Goal: Transaction & Acquisition: Purchase product/service

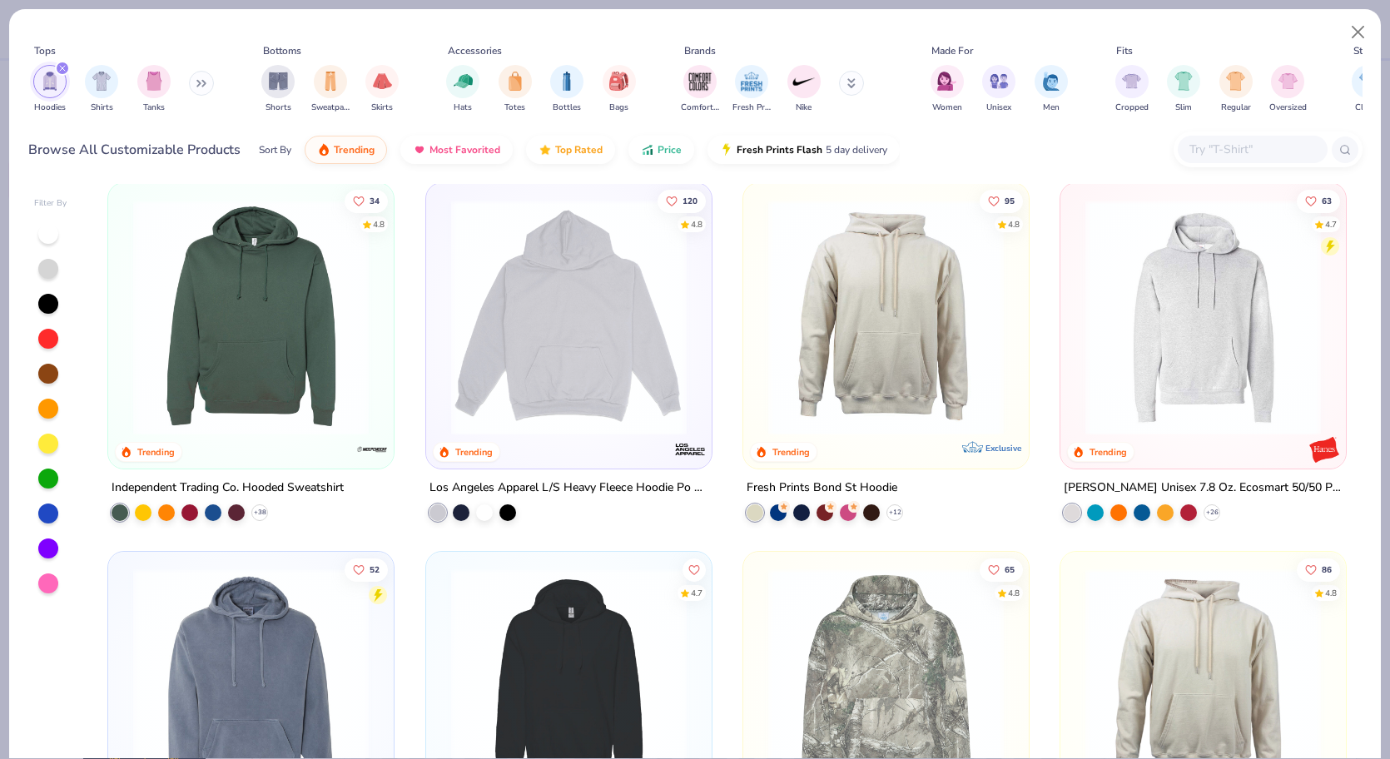
scroll to position [375, 0]
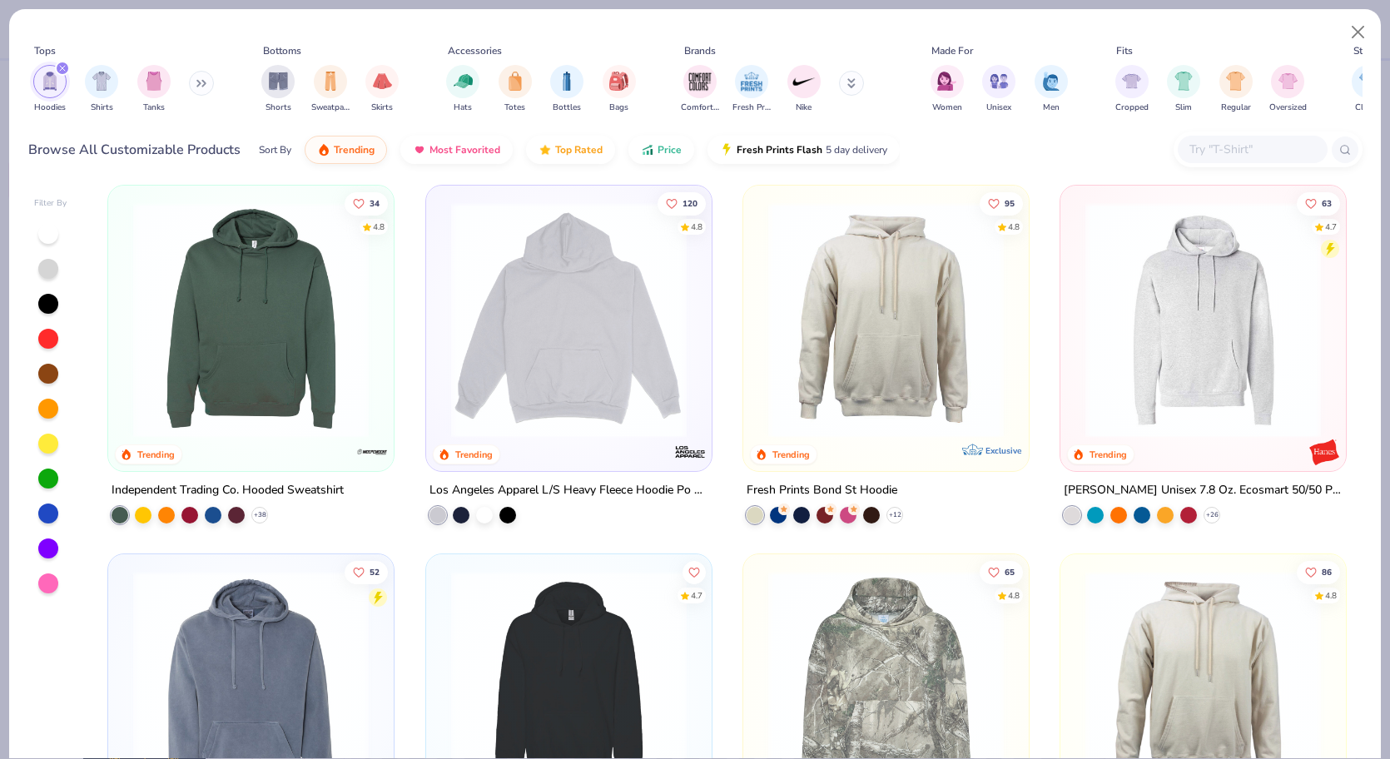
click at [513, 427] on img at bounding box center [569, 319] width 252 height 235
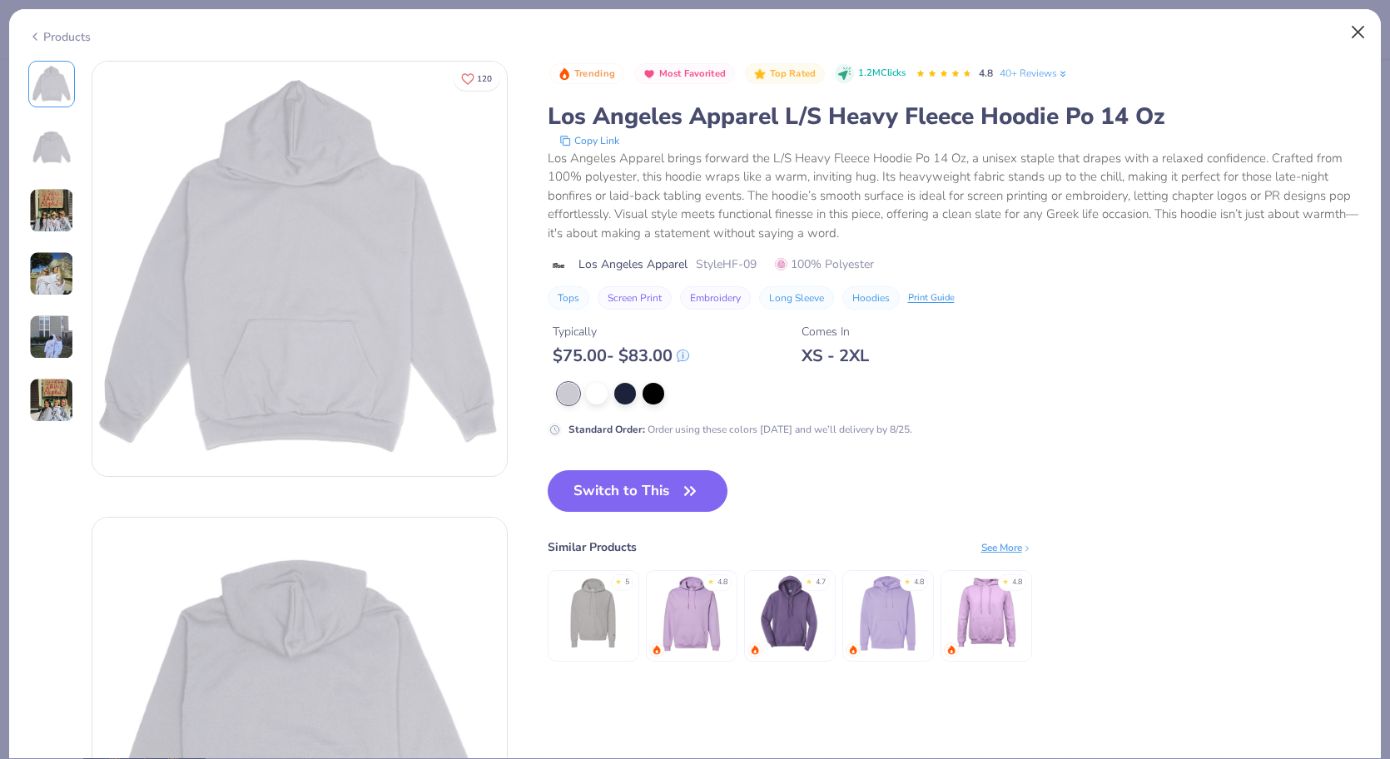
click at [1358, 29] on button "Close" at bounding box center [1358, 33] width 32 height 32
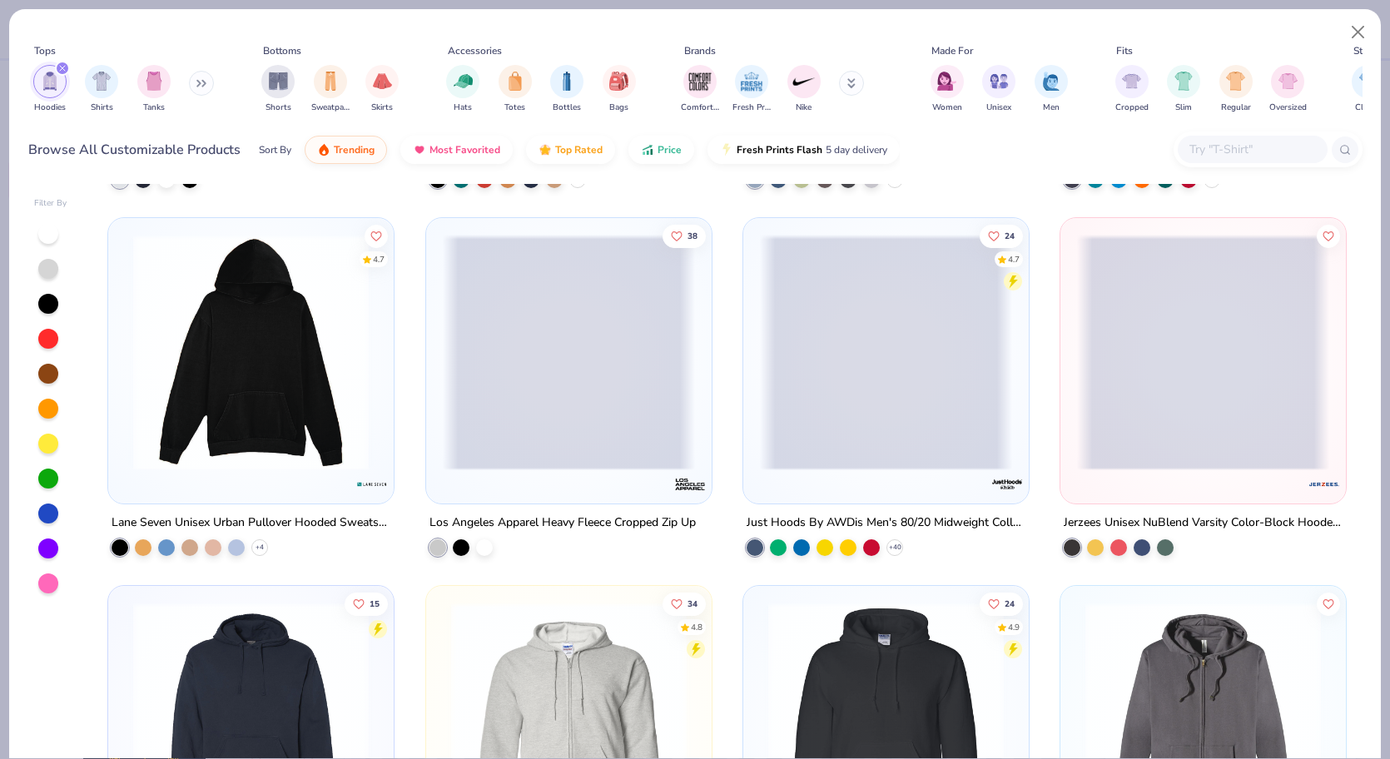
scroll to position [1443, 0]
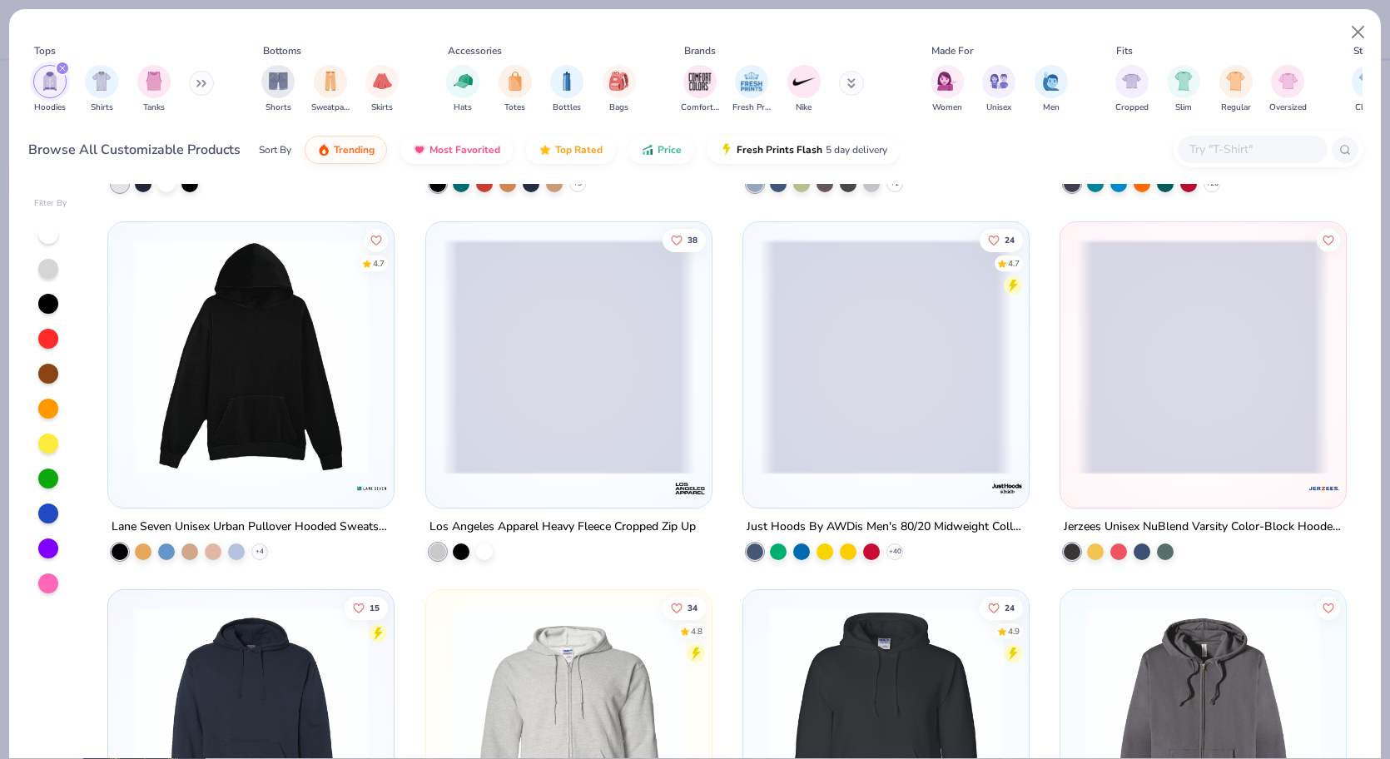
click at [354, 398] on img at bounding box center [251, 356] width 252 height 235
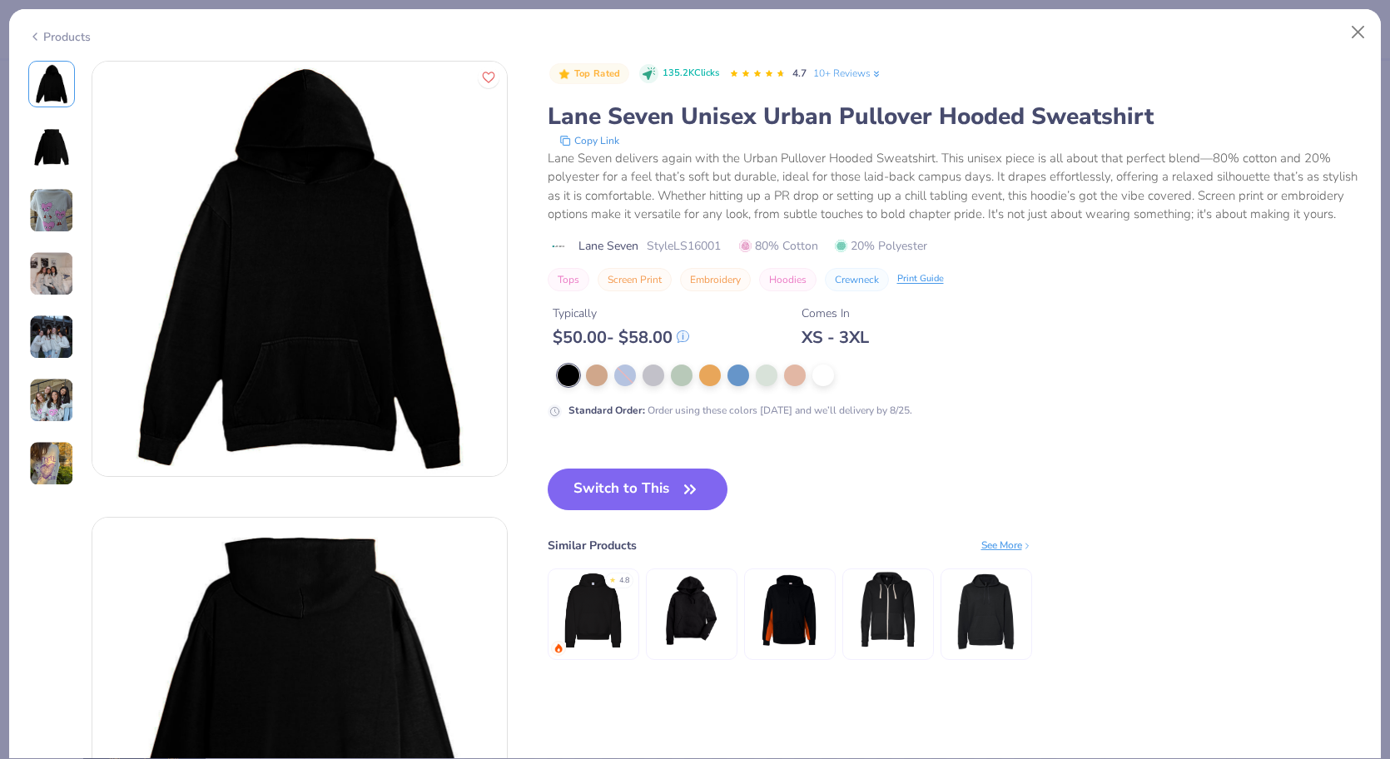
click at [72, 347] on img at bounding box center [51, 337] width 45 height 45
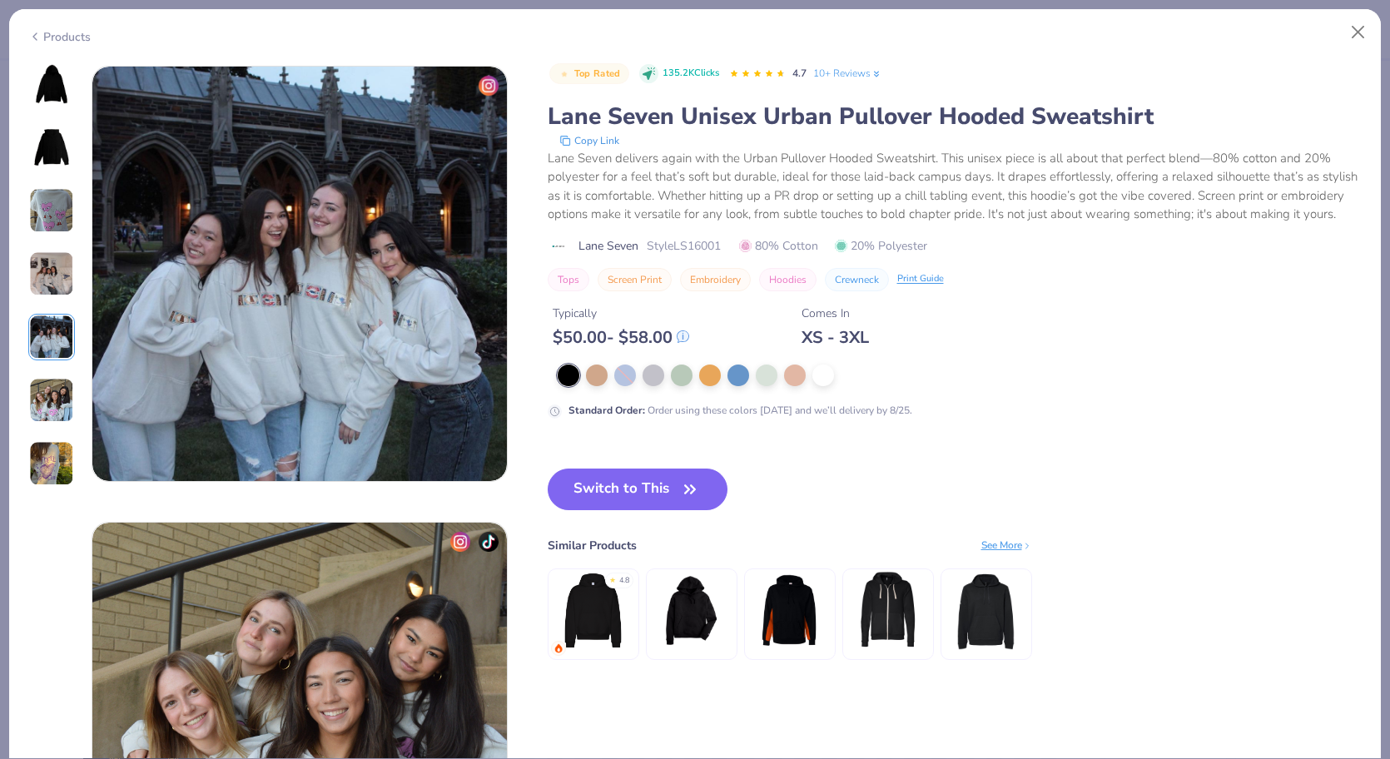
scroll to position [1824, 0]
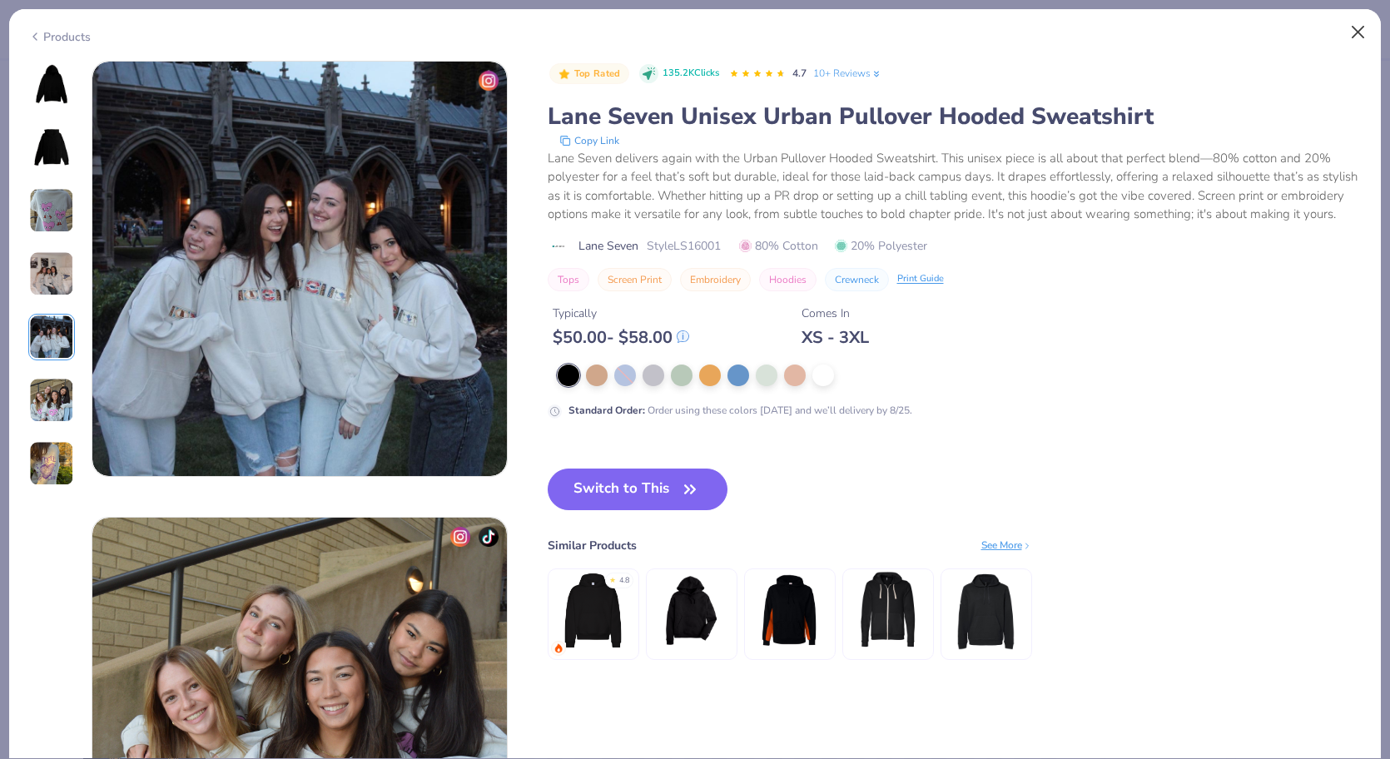
click at [1363, 31] on button "Close" at bounding box center [1358, 33] width 32 height 32
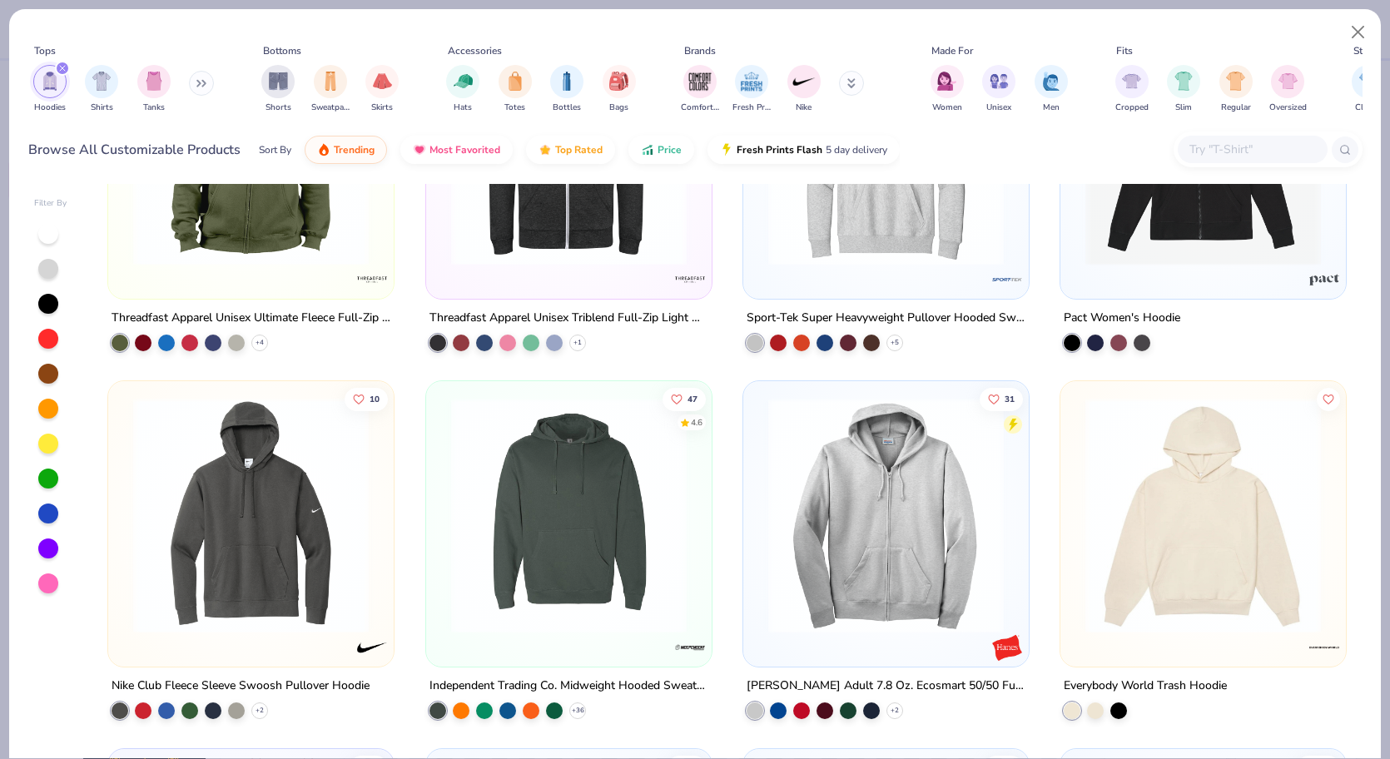
scroll to position [3013, 0]
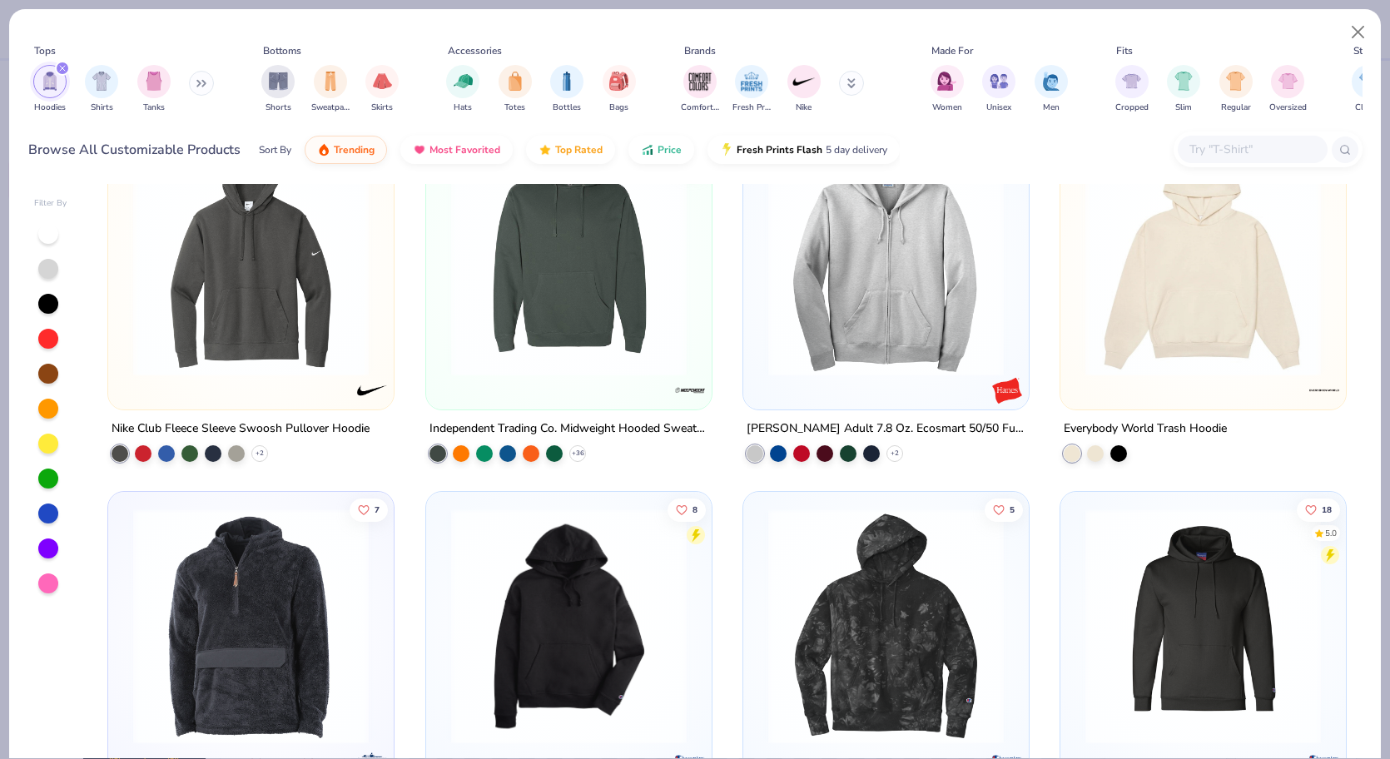
click at [1285, 283] on img at bounding box center [1203, 258] width 252 height 235
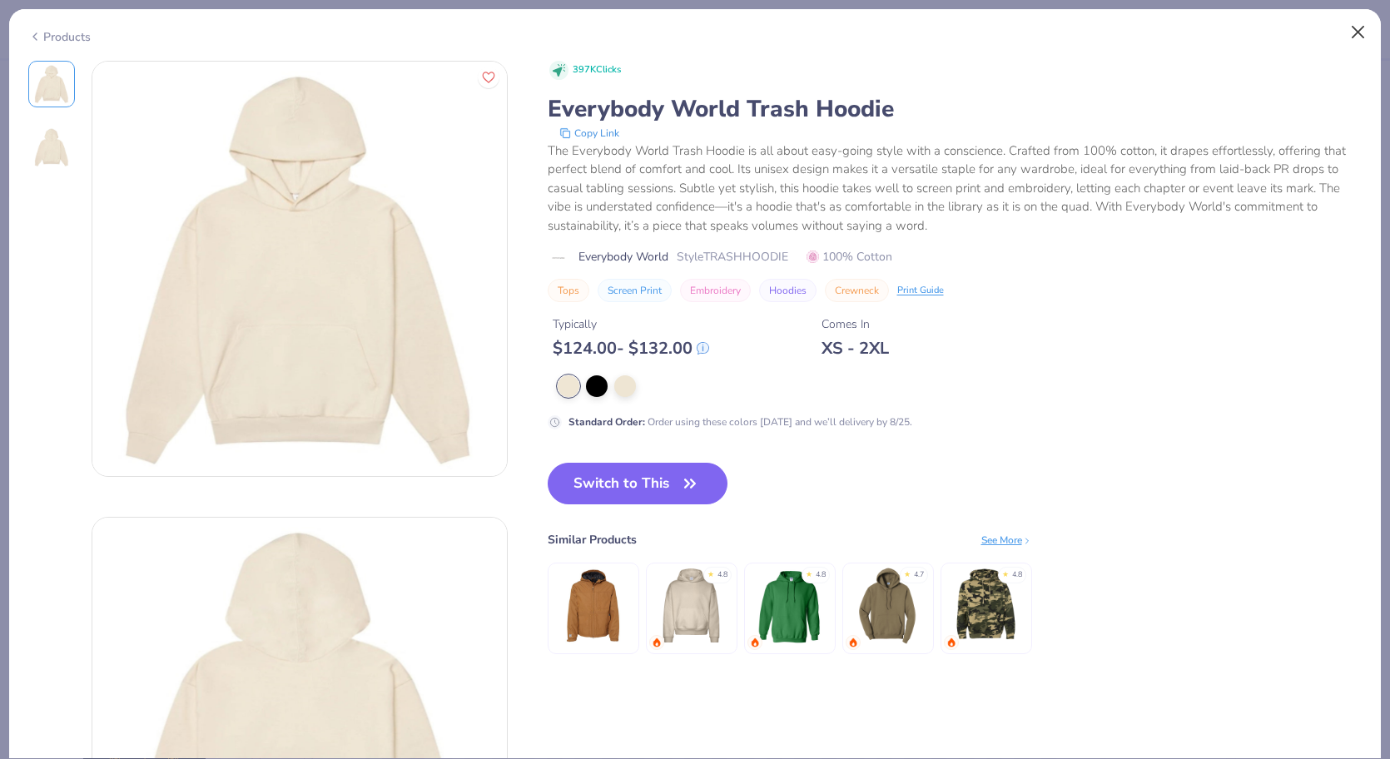
click at [1356, 41] on button "Close" at bounding box center [1358, 33] width 32 height 32
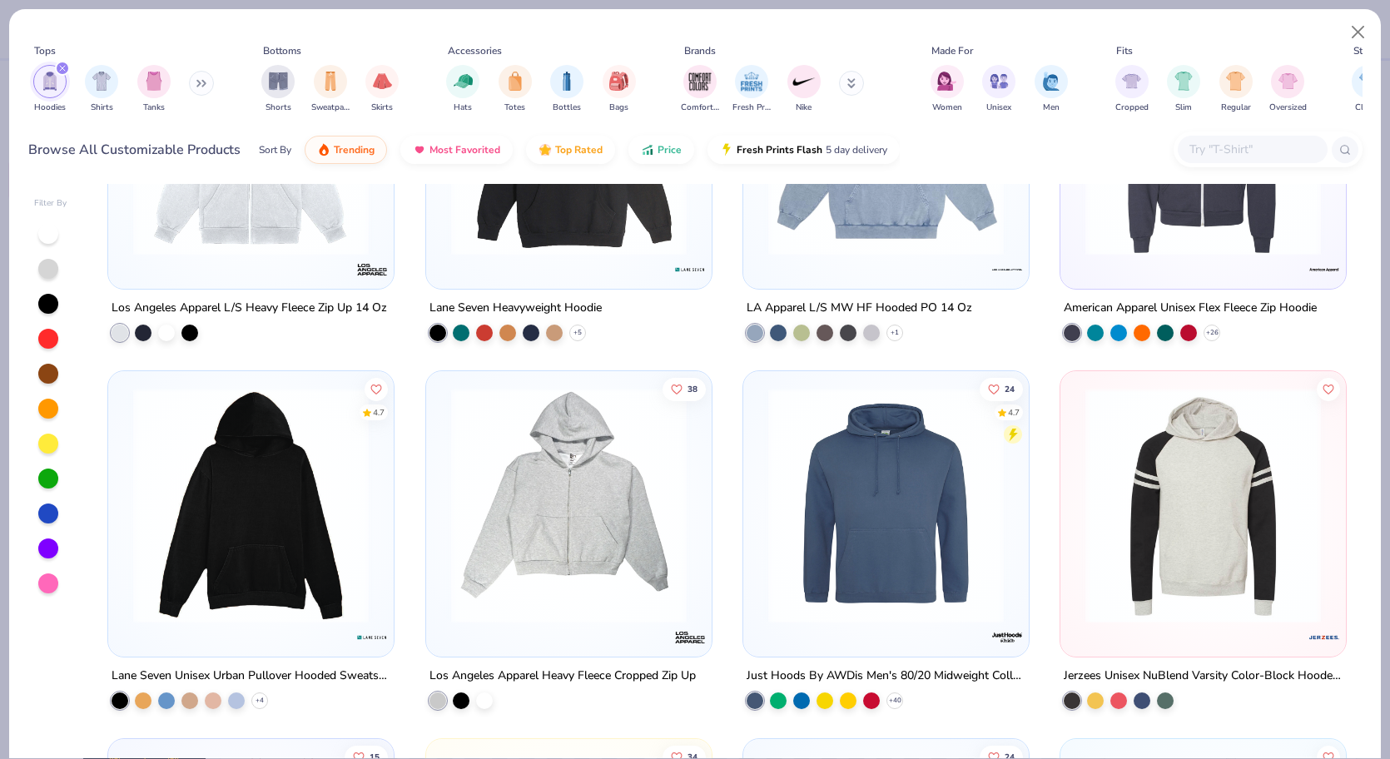
scroll to position [1284, 0]
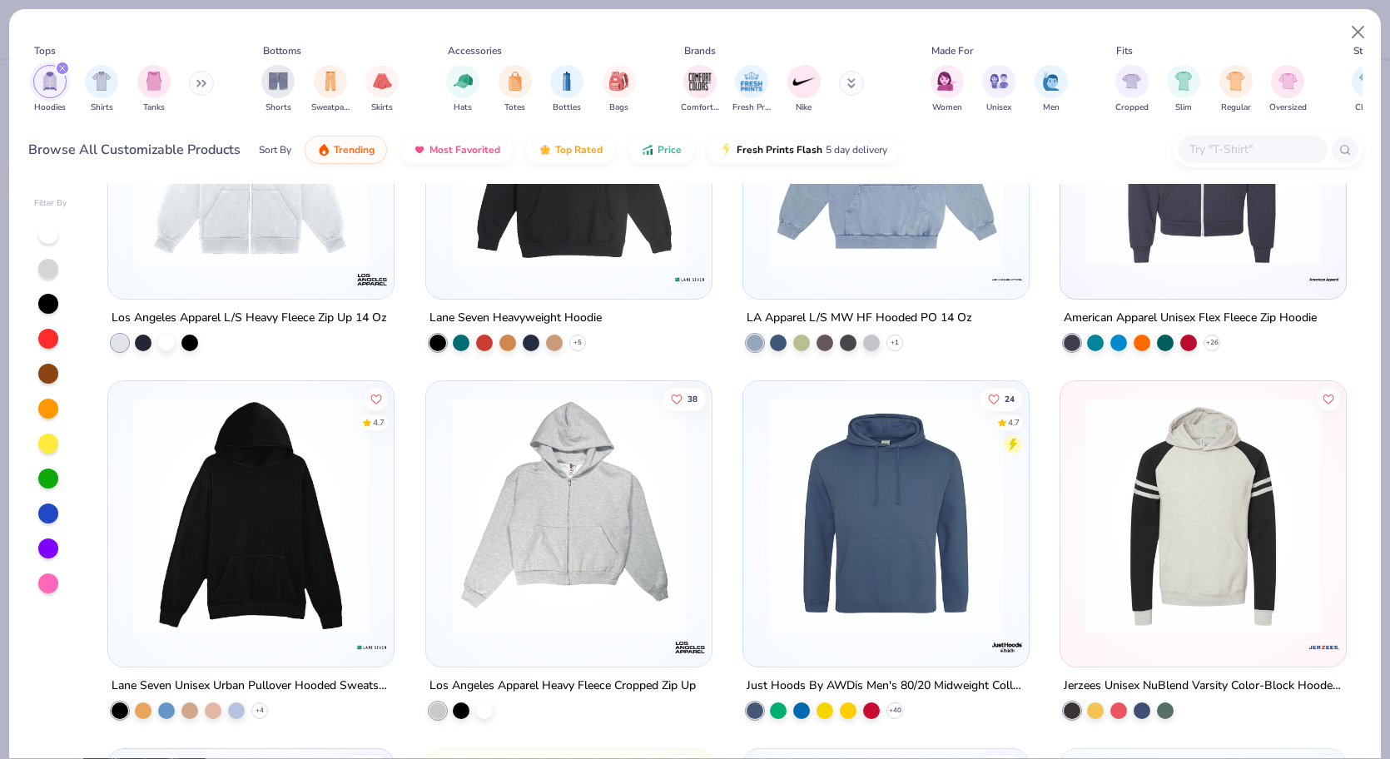
click at [367, 471] on img at bounding box center [251, 515] width 252 height 235
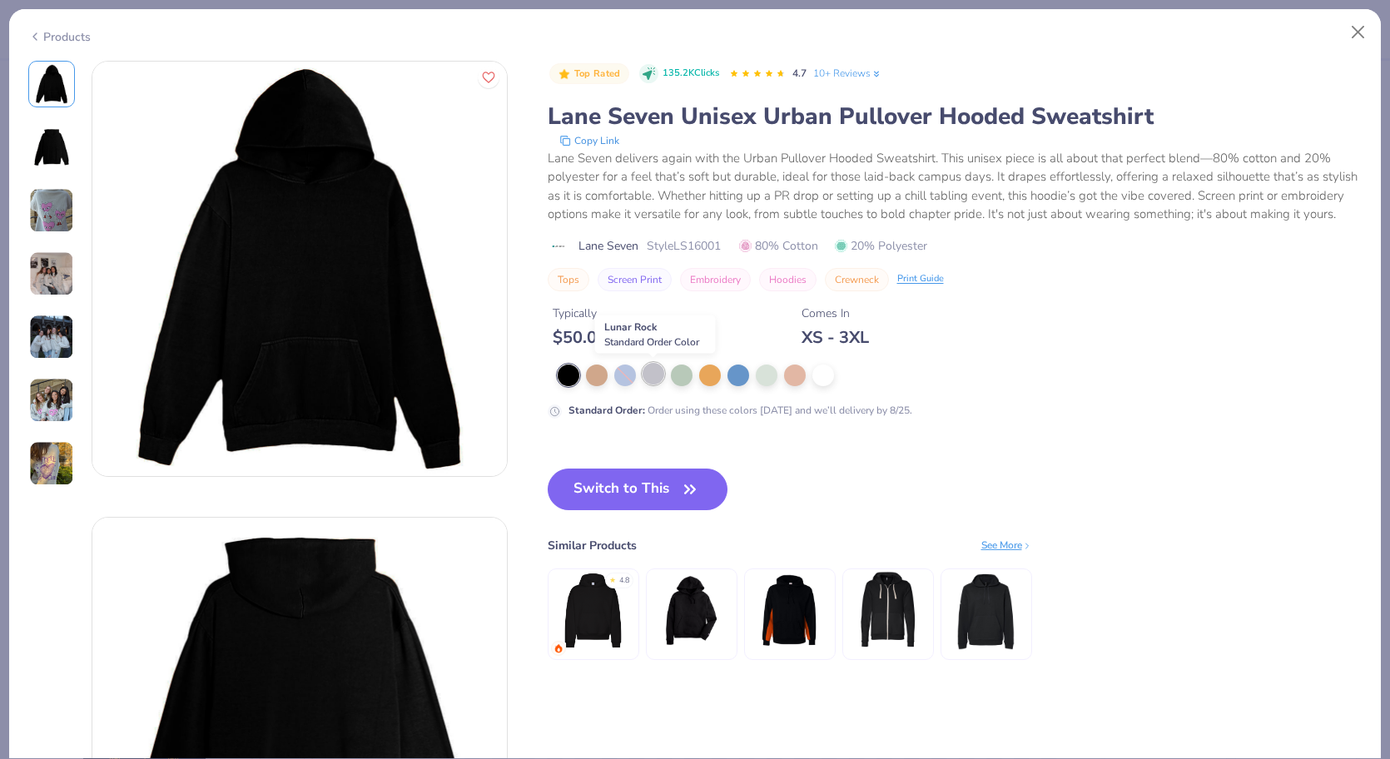
click at [645, 374] on div at bounding box center [653, 374] width 22 height 22
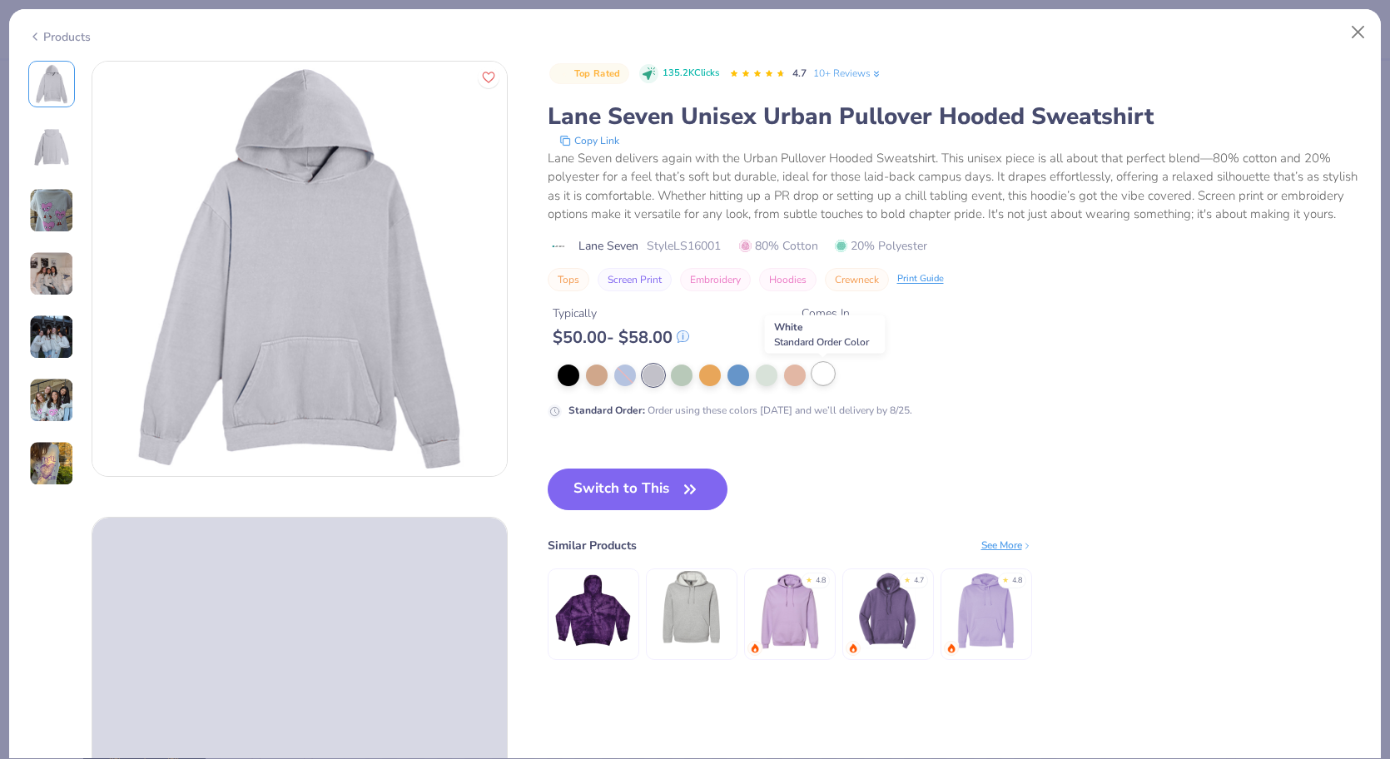
click at [818, 382] on div at bounding box center [823, 374] width 22 height 22
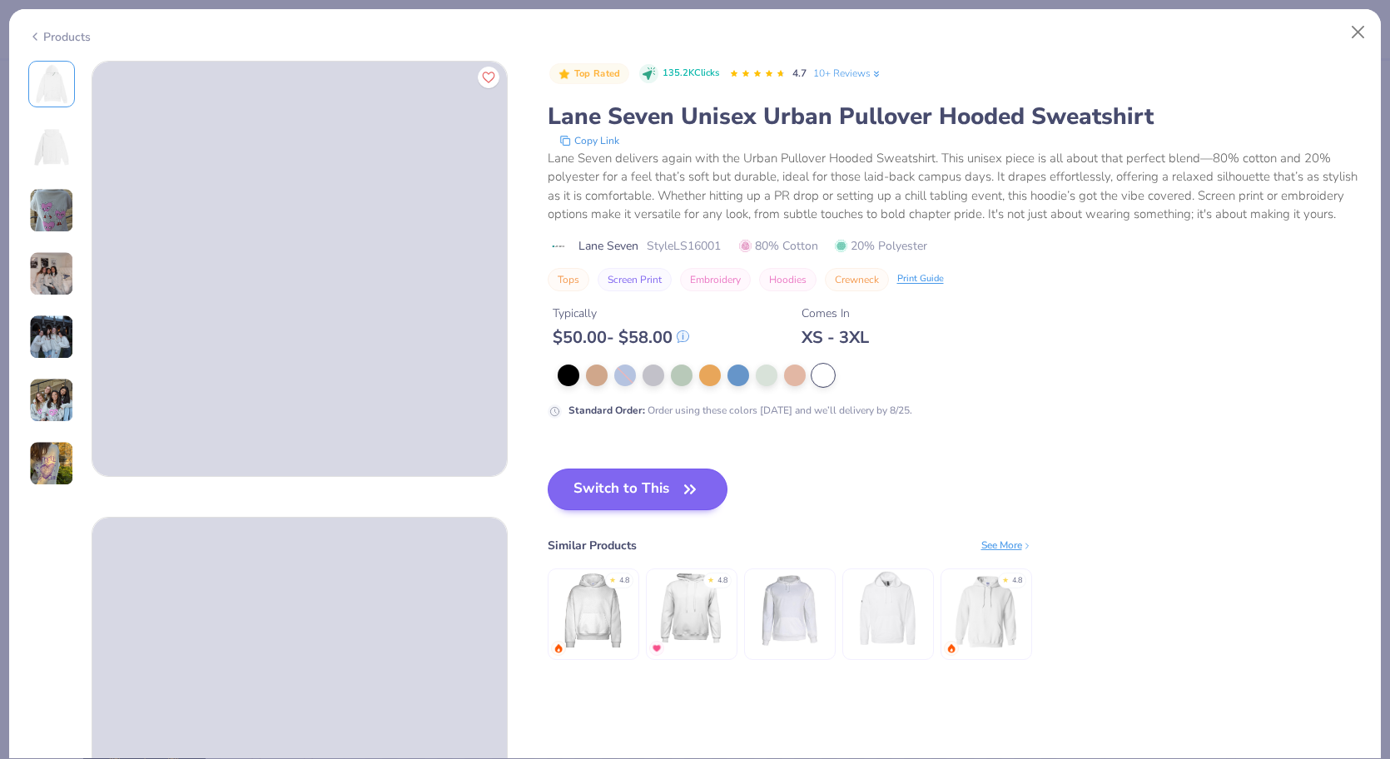
click at [642, 487] on button "Switch to This" at bounding box center [638, 489] width 181 height 42
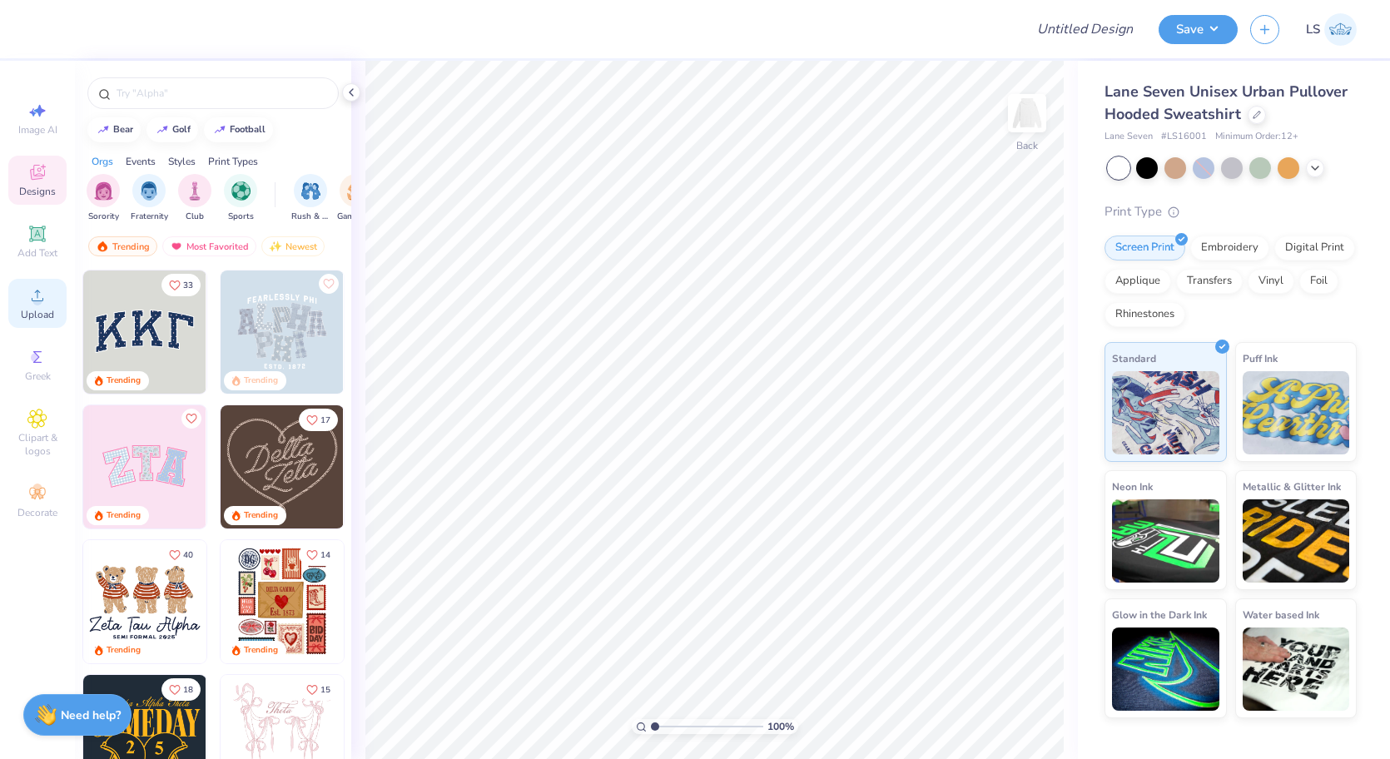
click at [41, 293] on icon at bounding box center [37, 295] width 20 height 20
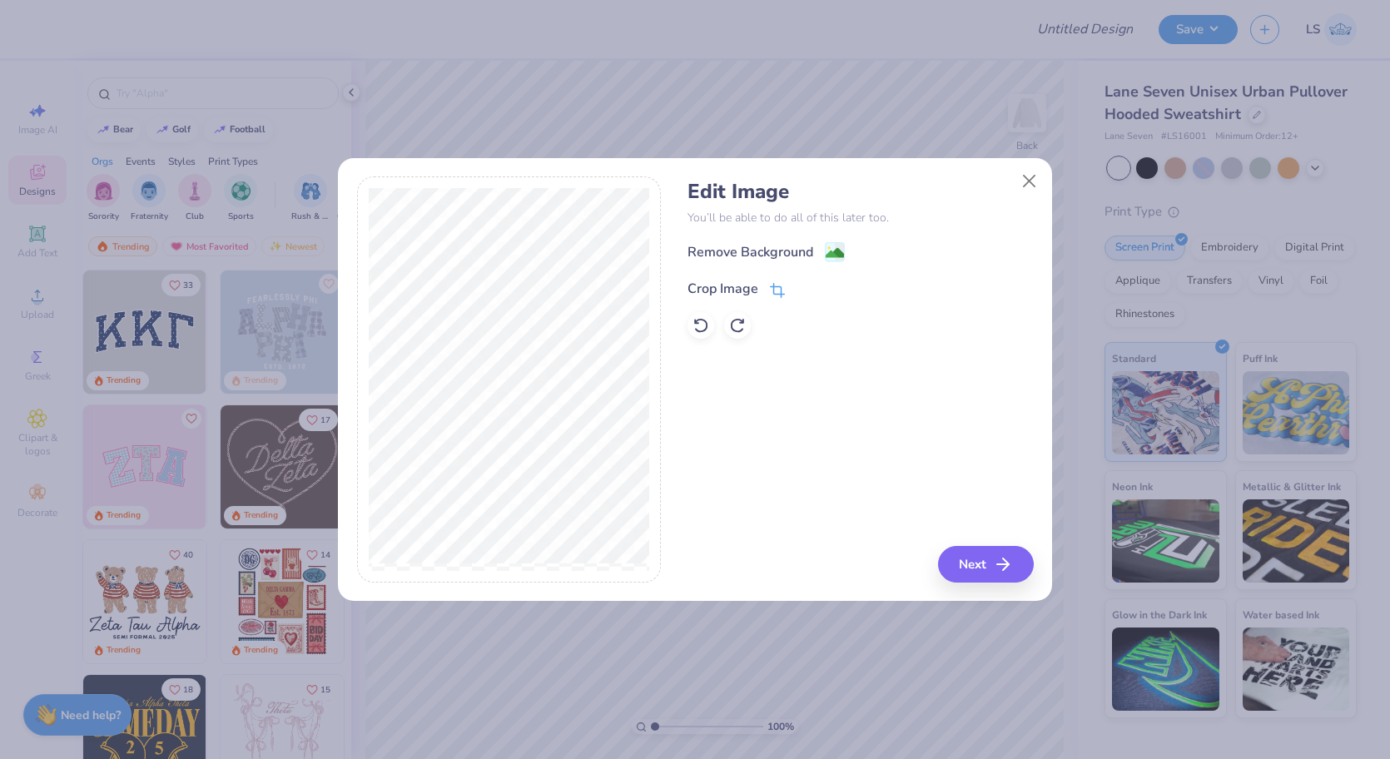
click at [776, 294] on icon at bounding box center [779, 288] width 11 height 11
click at [801, 283] on icon at bounding box center [806, 287] width 10 height 10
click at [825, 253] on div "Remove Background" at bounding box center [765, 253] width 157 height 21
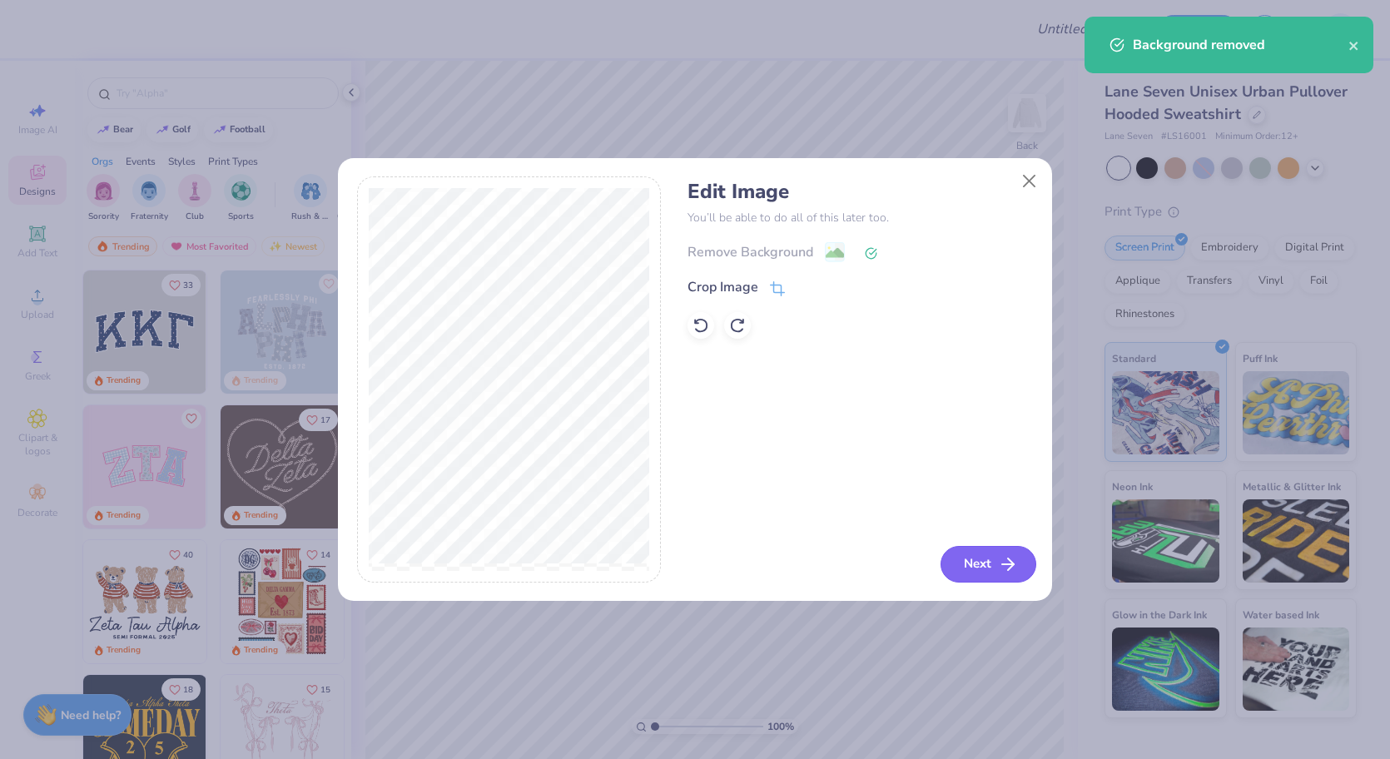
click at [986, 555] on button "Next" at bounding box center [988, 564] width 96 height 37
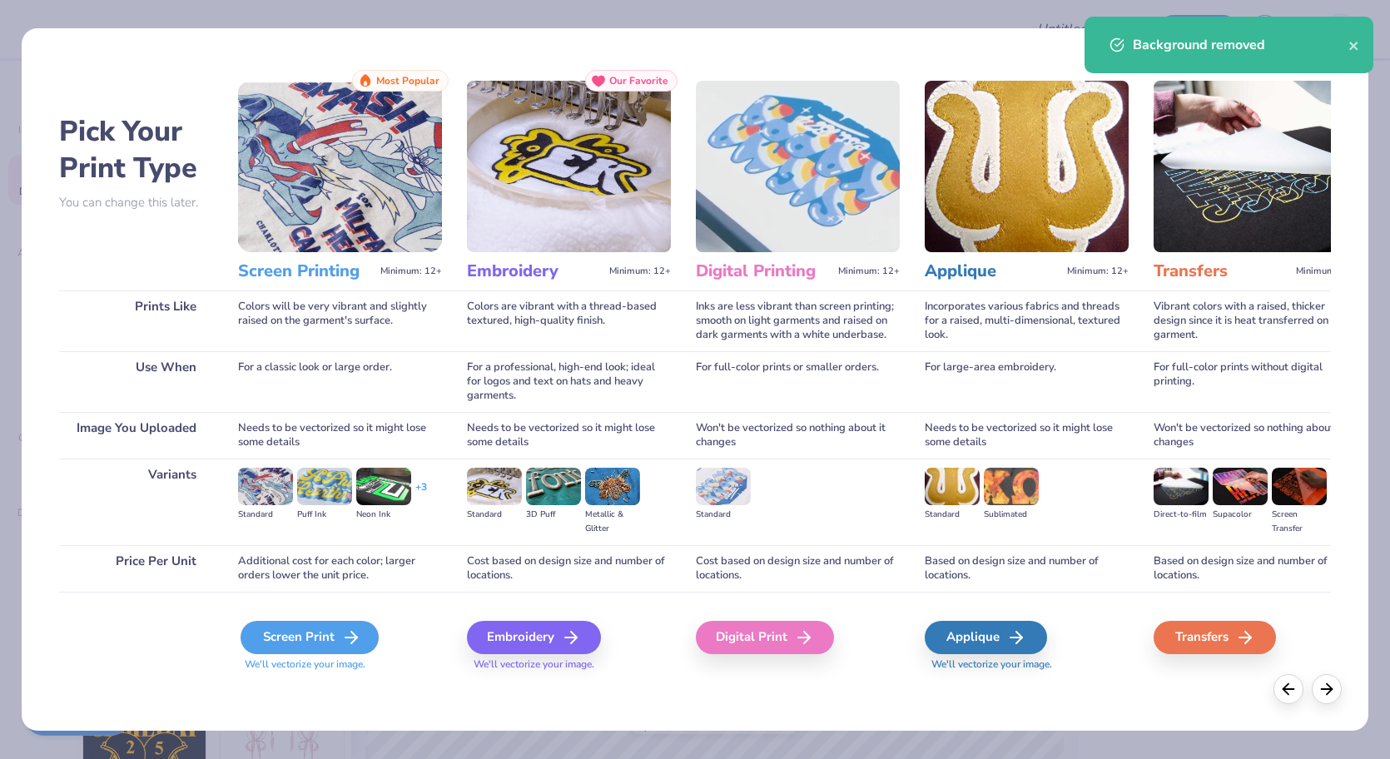
click at [335, 629] on div "Screen Print" at bounding box center [309, 637] width 138 height 33
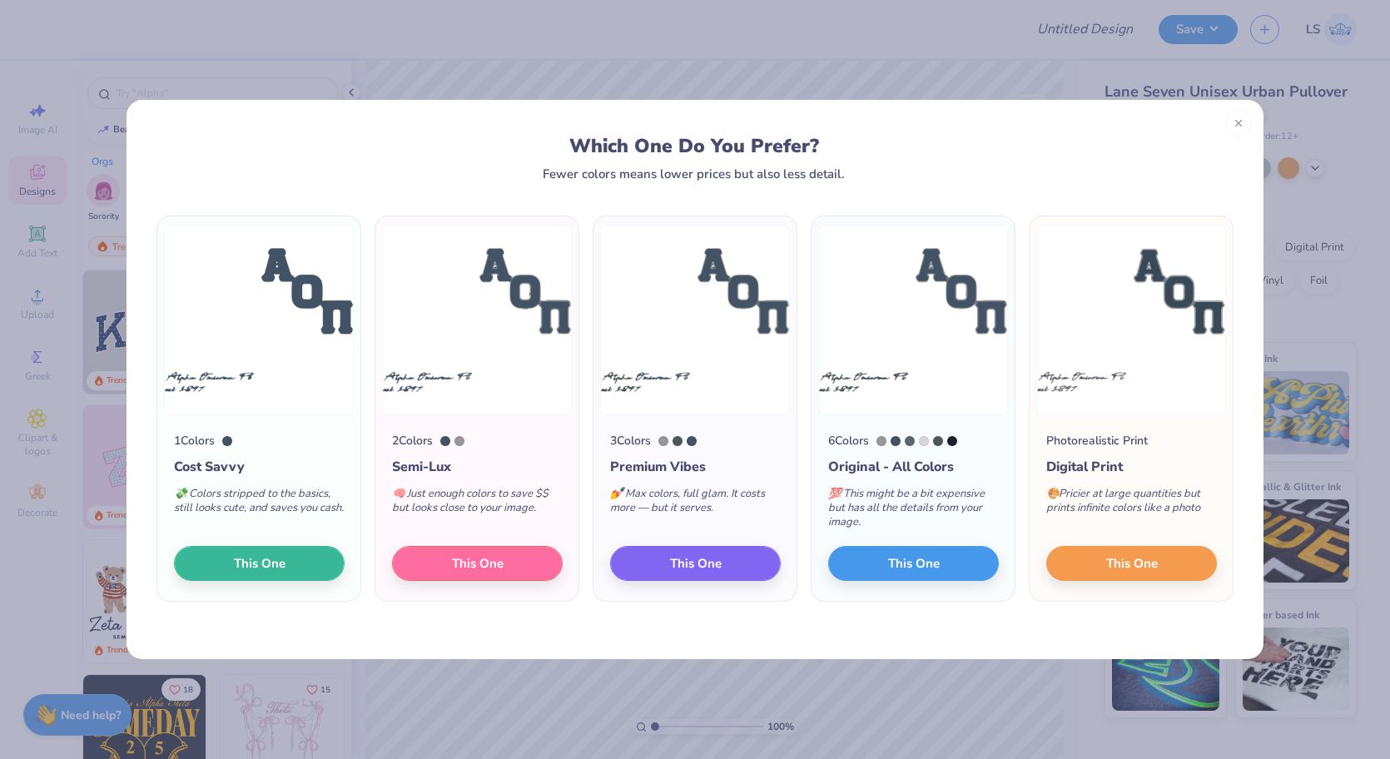
click at [327, 580] on div "1 Colors Cost Savvy 💸 Colors stripped to the basics, still looks cute, and save…" at bounding box center [258, 508] width 203 height 186
click at [325, 568] on button "This One" at bounding box center [259, 560] width 171 height 35
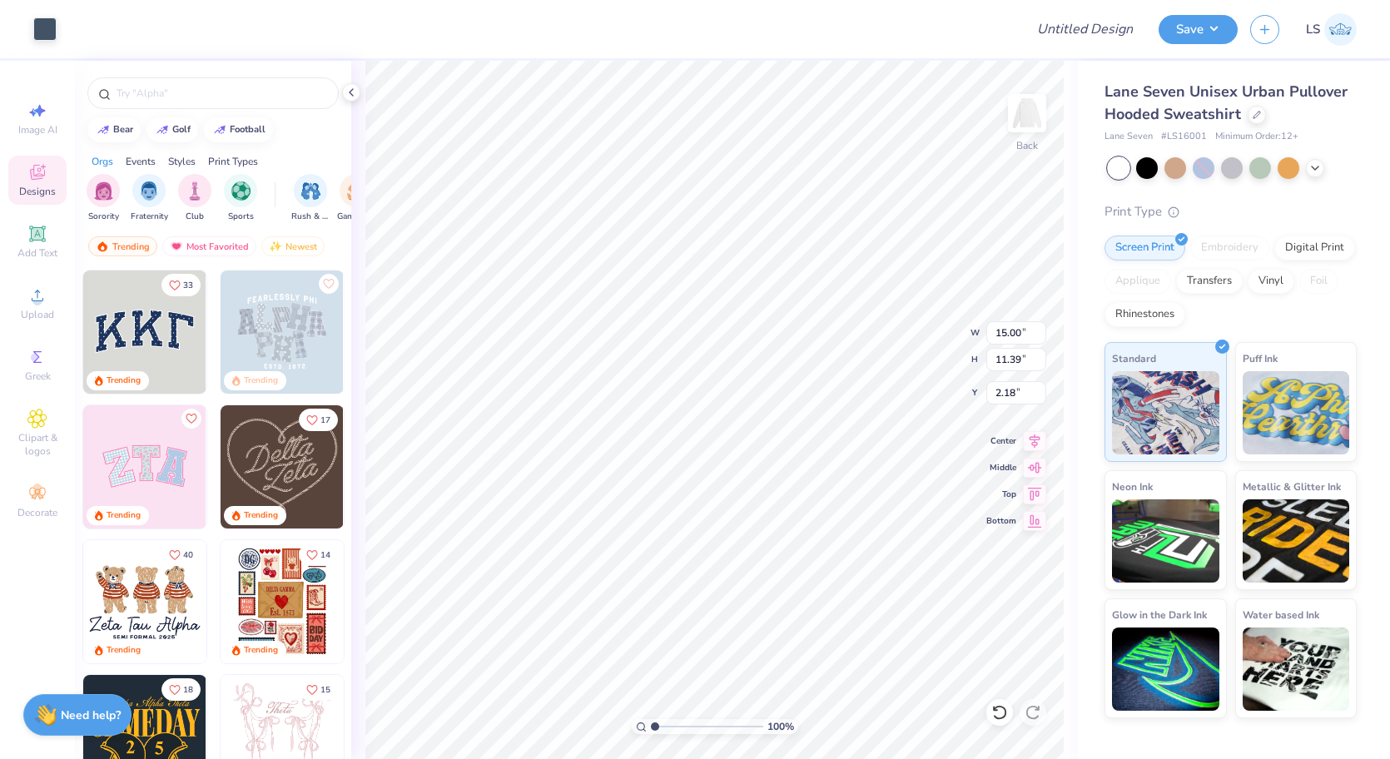
type input "1.45"
type input "14.21"
type input "10.79"
type input "2.48"
click at [54, 29] on div at bounding box center [44, 27] width 23 height 23
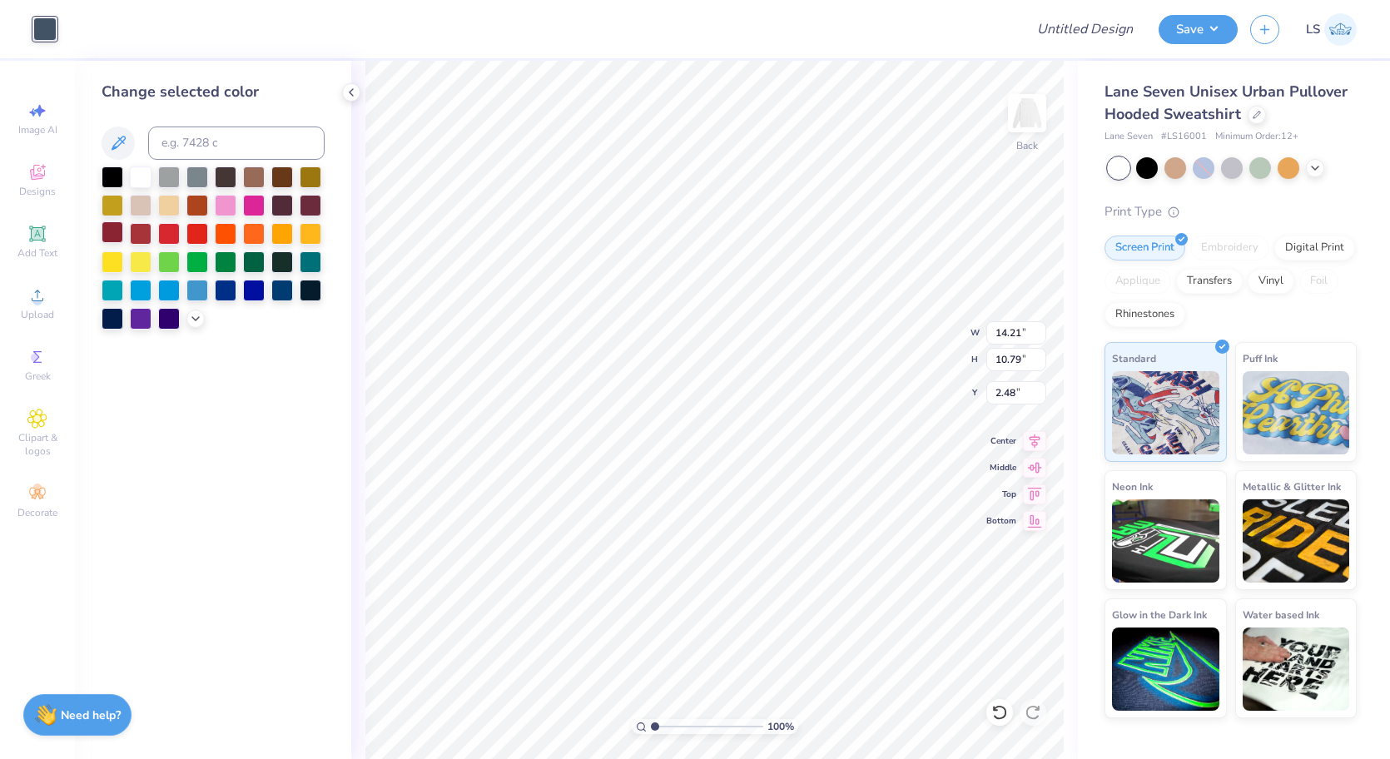
click at [105, 228] on div at bounding box center [113, 232] width 22 height 22
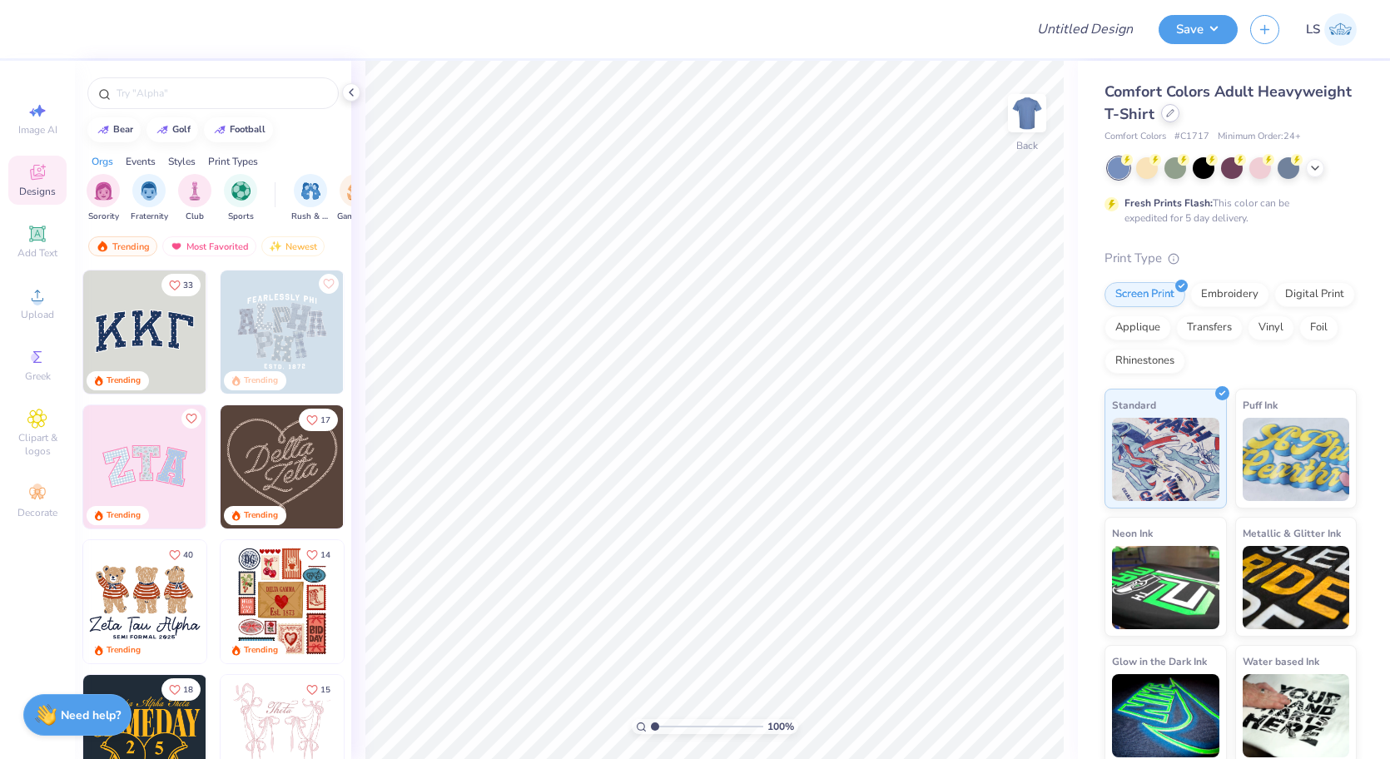
click at [1171, 121] on div at bounding box center [1170, 113] width 18 height 18
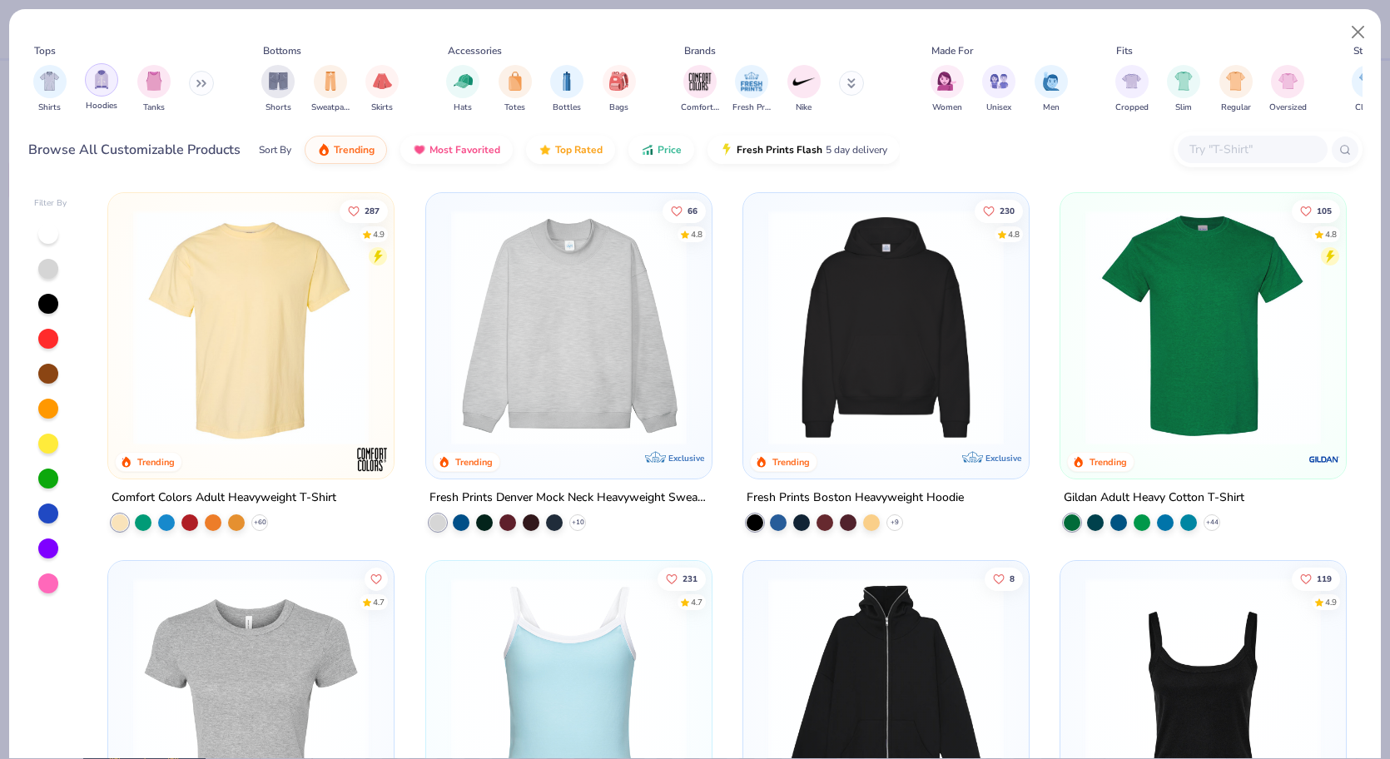
click at [94, 95] on div "filter for Hoodies" at bounding box center [101, 79] width 33 height 33
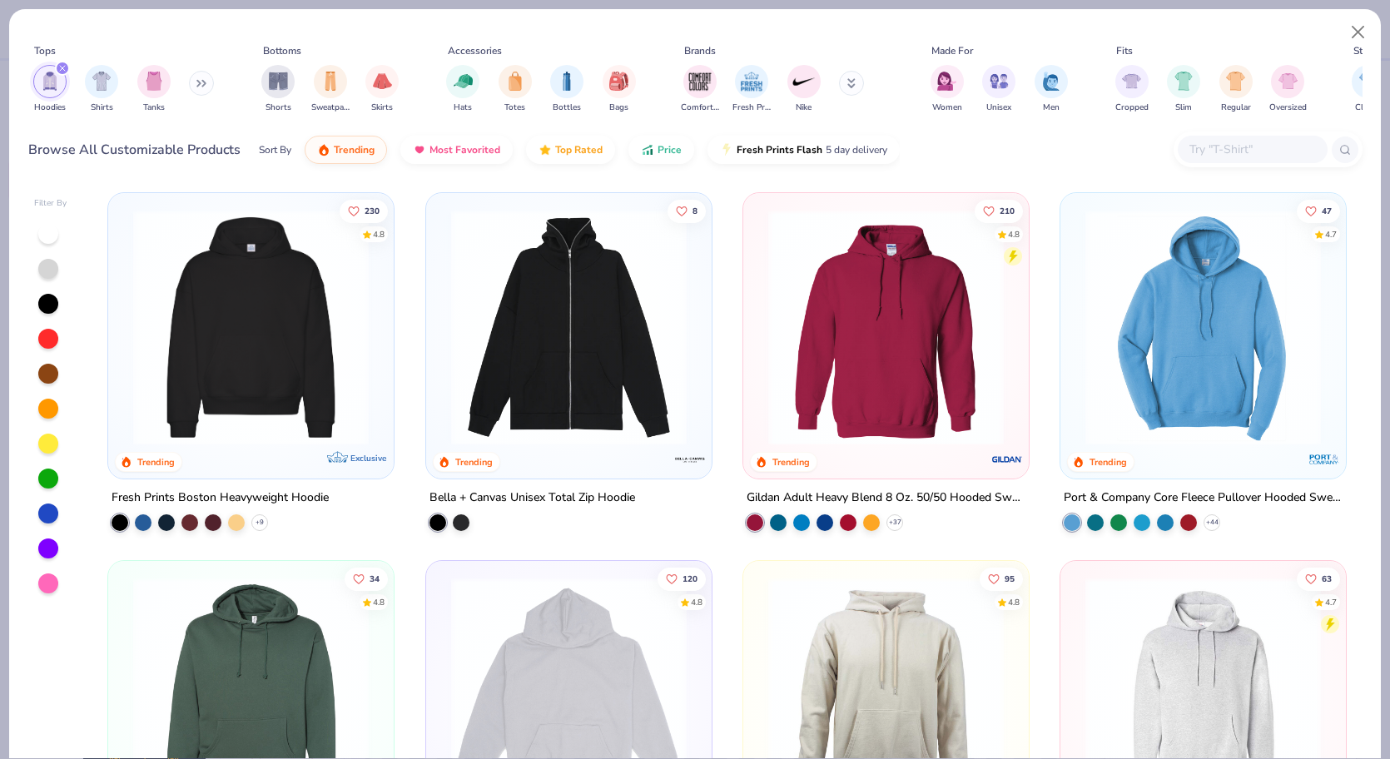
click at [189, 362] on img at bounding box center [251, 327] width 252 height 235
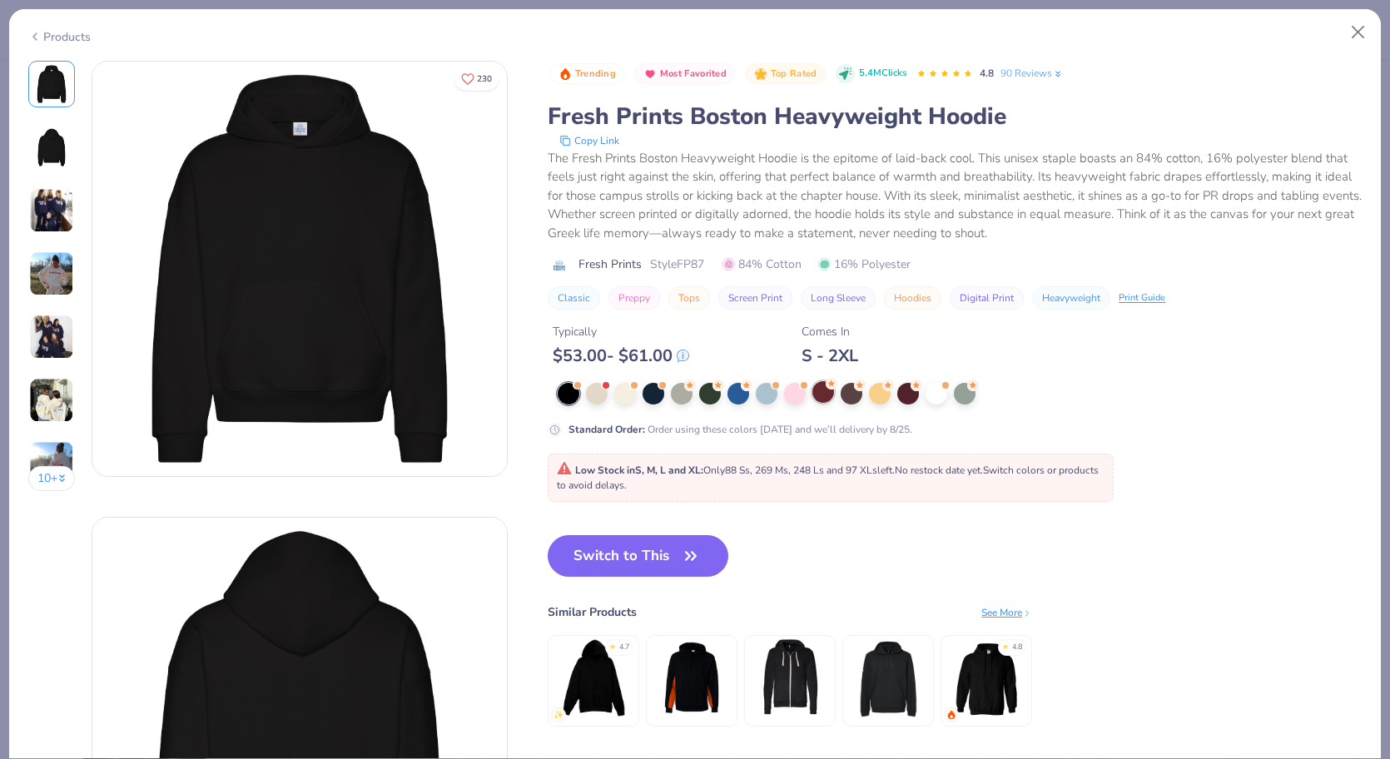
click at [820, 390] on div at bounding box center [823, 392] width 22 height 22
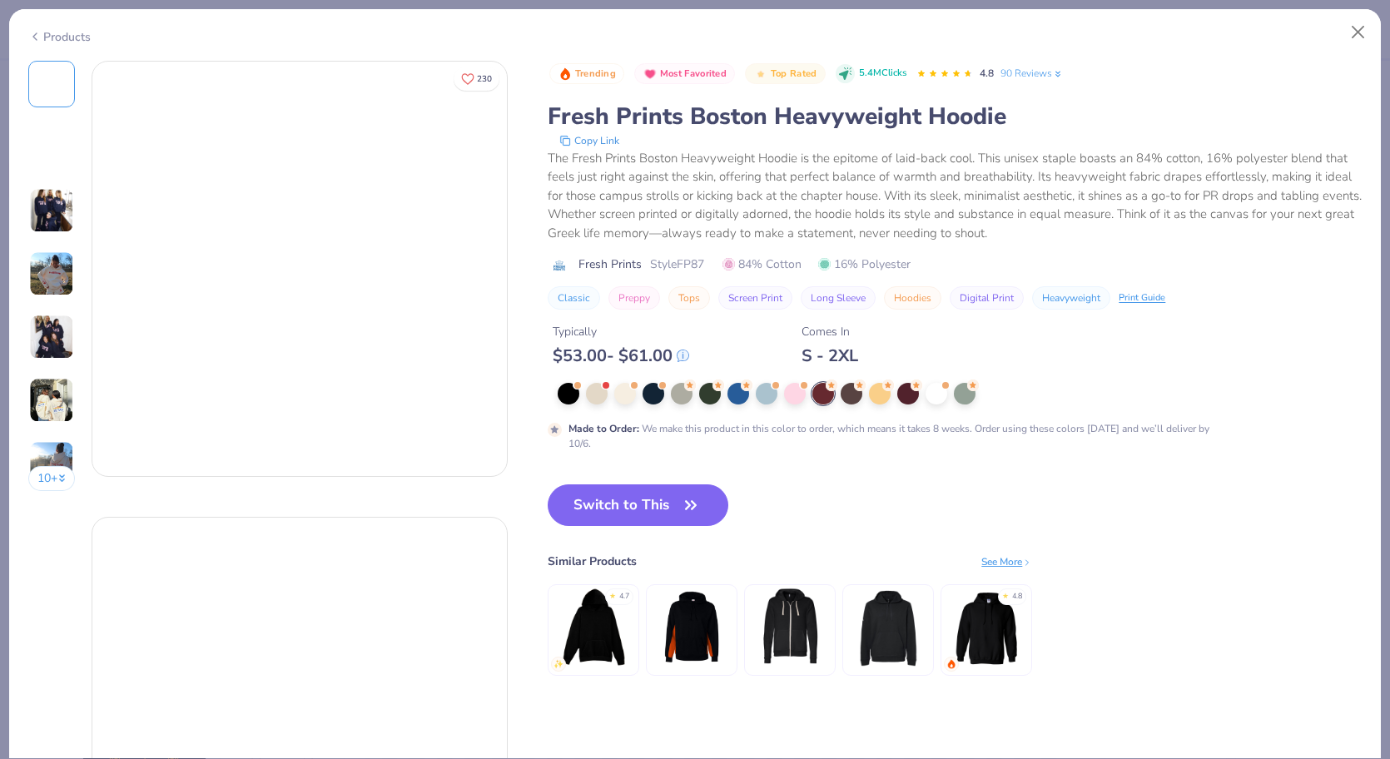
click at [823, 391] on div at bounding box center [823, 394] width 22 height 22
